Goal: Register for event/course

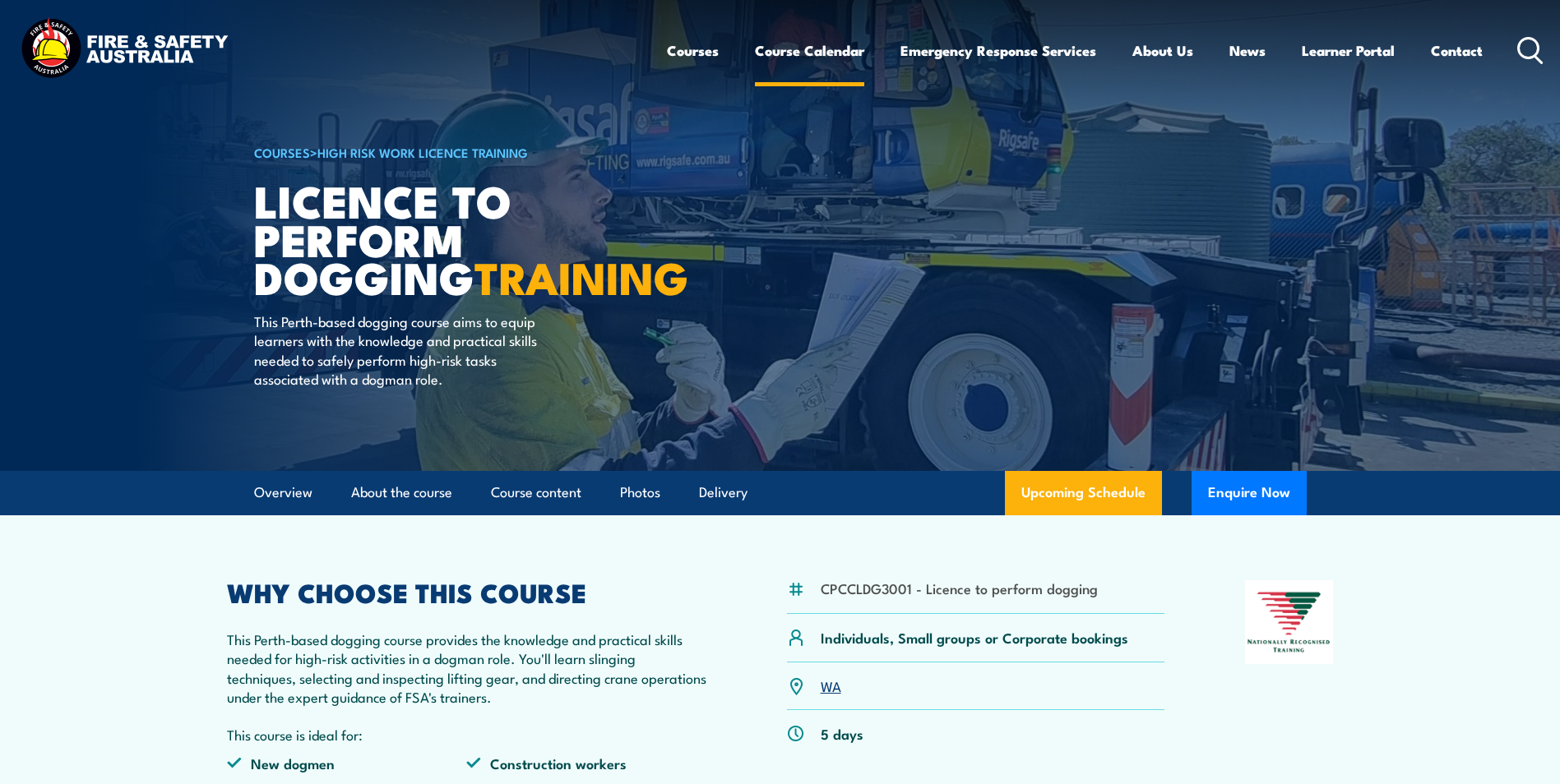
click at [829, 54] on link "Course Calendar" at bounding box center [810, 50] width 110 height 44
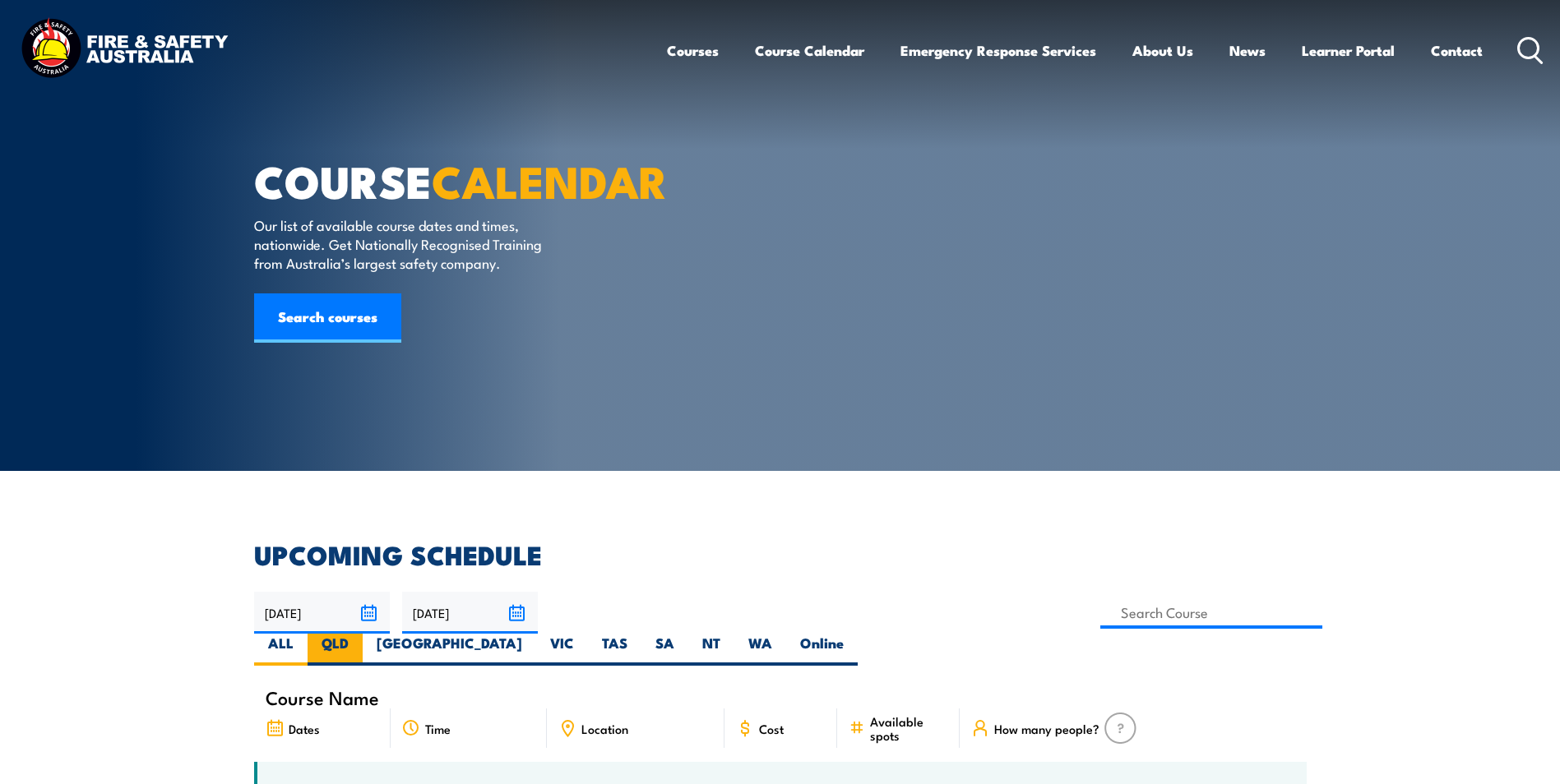
click at [363, 634] on label "QLD" at bounding box center [334, 650] width 55 height 32
click at [359, 634] on input "QLD" at bounding box center [354, 639] width 11 height 11
radio input "true"
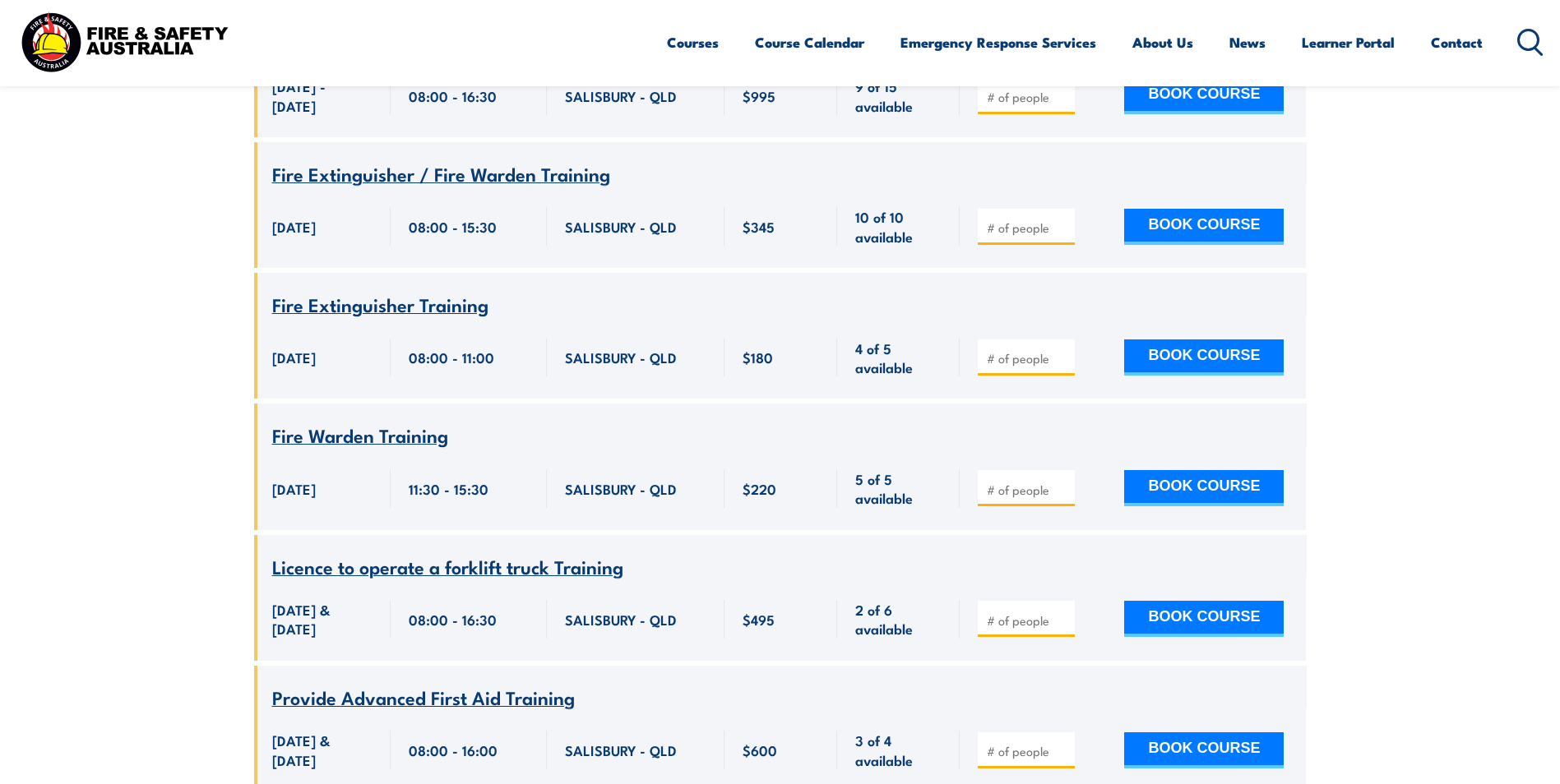
scroll to position [8599, 0]
